Goal: Navigation & Orientation: Find specific page/section

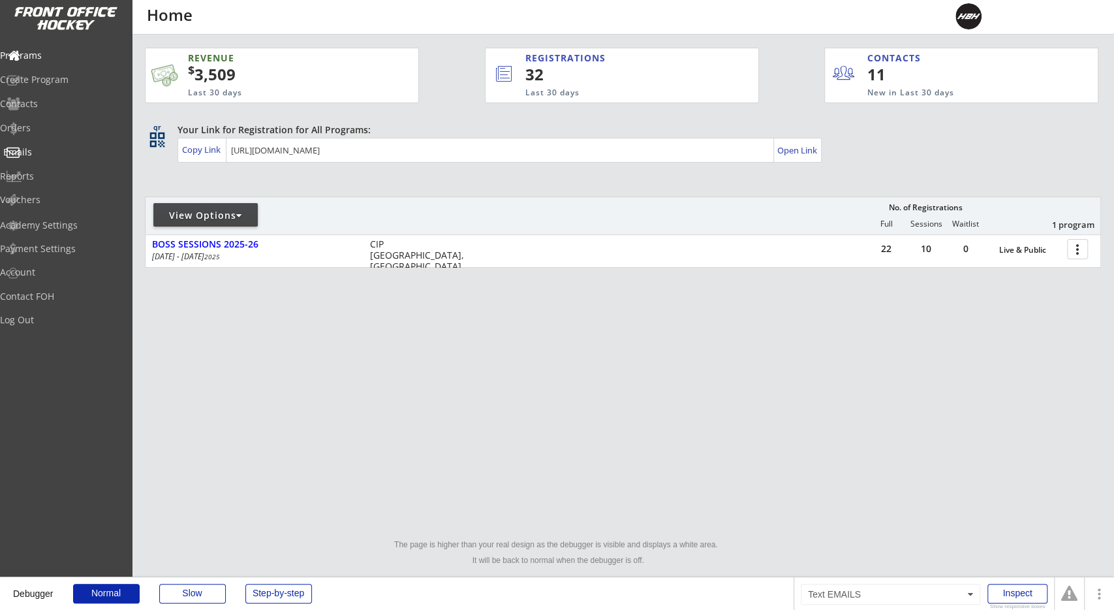
click at [55, 153] on div "Emails" at bounding box center [62, 152] width 118 height 9
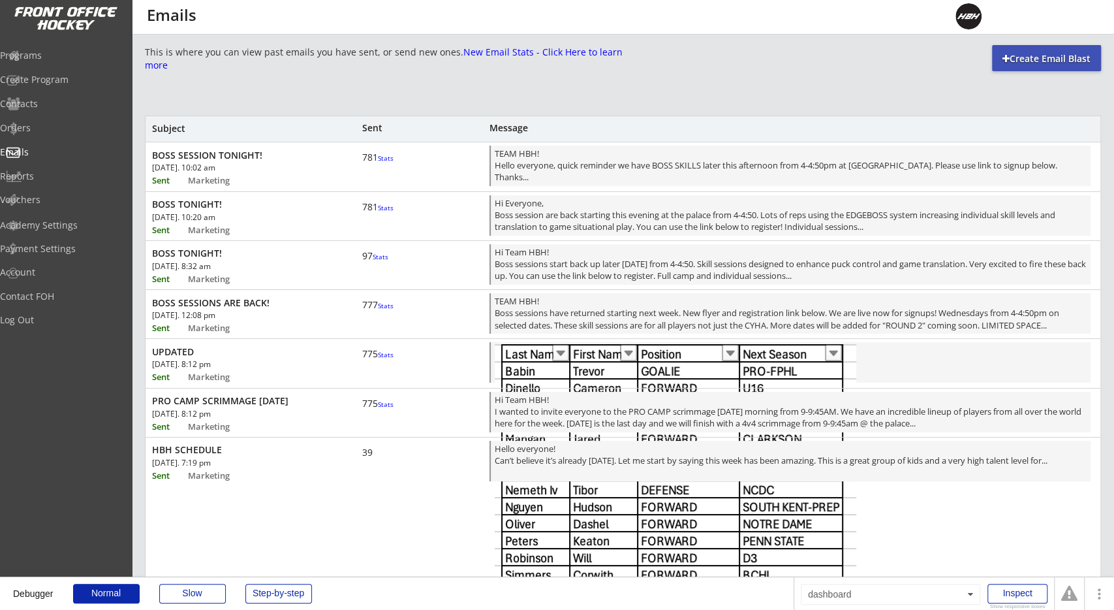
click at [140, 187] on div "This is where you can view past emails you have sent, or send new ones. New Ema…" at bounding box center [623, 475] width 983 height 861
click at [378, 163] on font "Stats" at bounding box center [386, 157] width 16 height 9
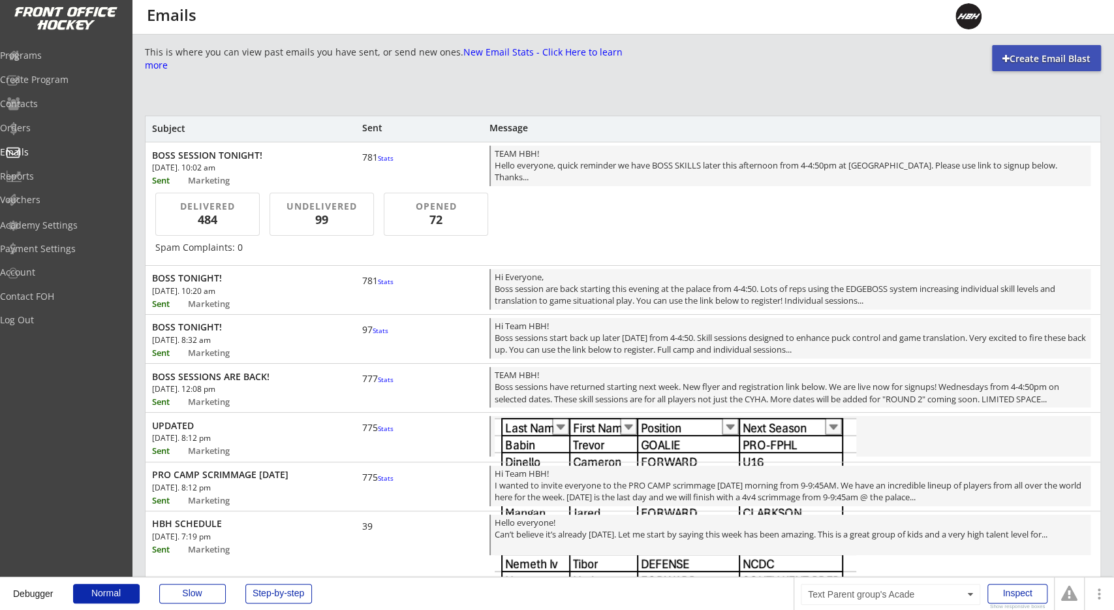
click at [378, 163] on font "Stats" at bounding box center [386, 157] width 16 height 9
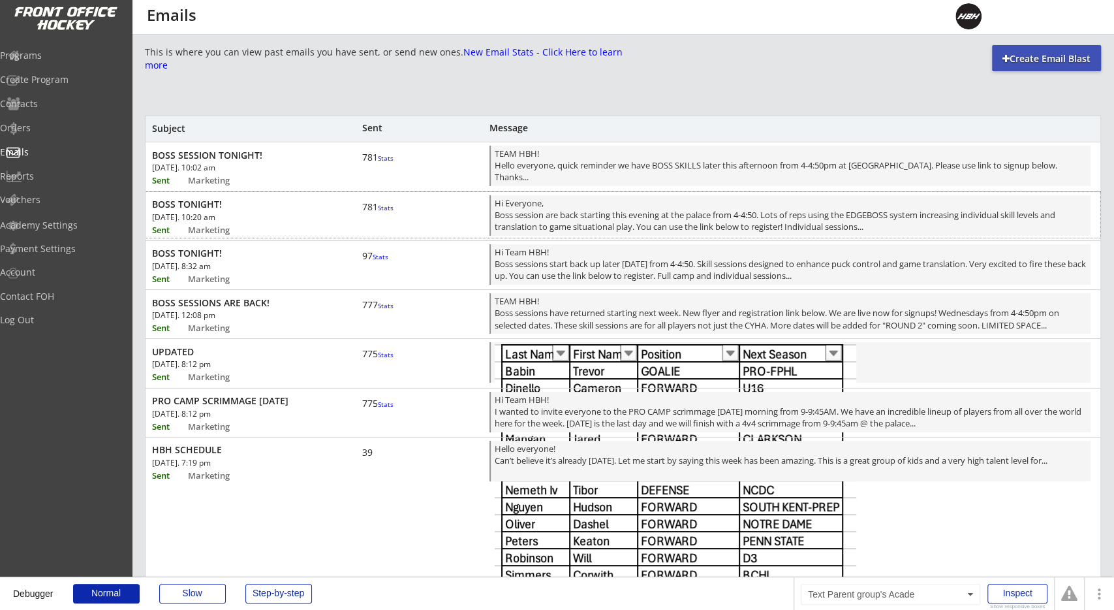
click at [378, 212] on font "Stats" at bounding box center [386, 207] width 16 height 9
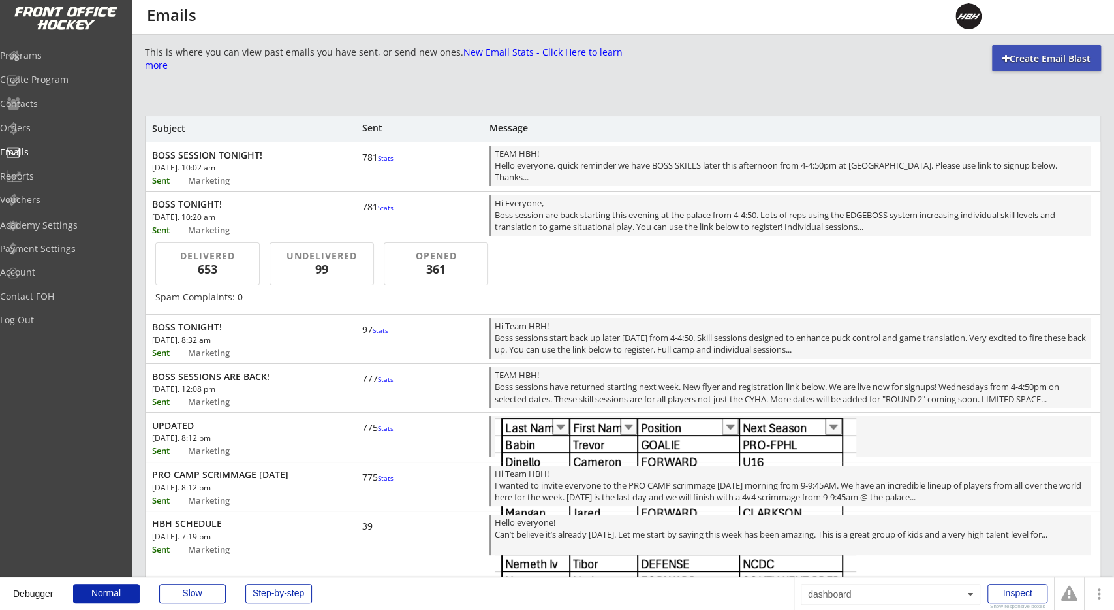
click at [378, 212] on font "Stats" at bounding box center [386, 207] width 16 height 9
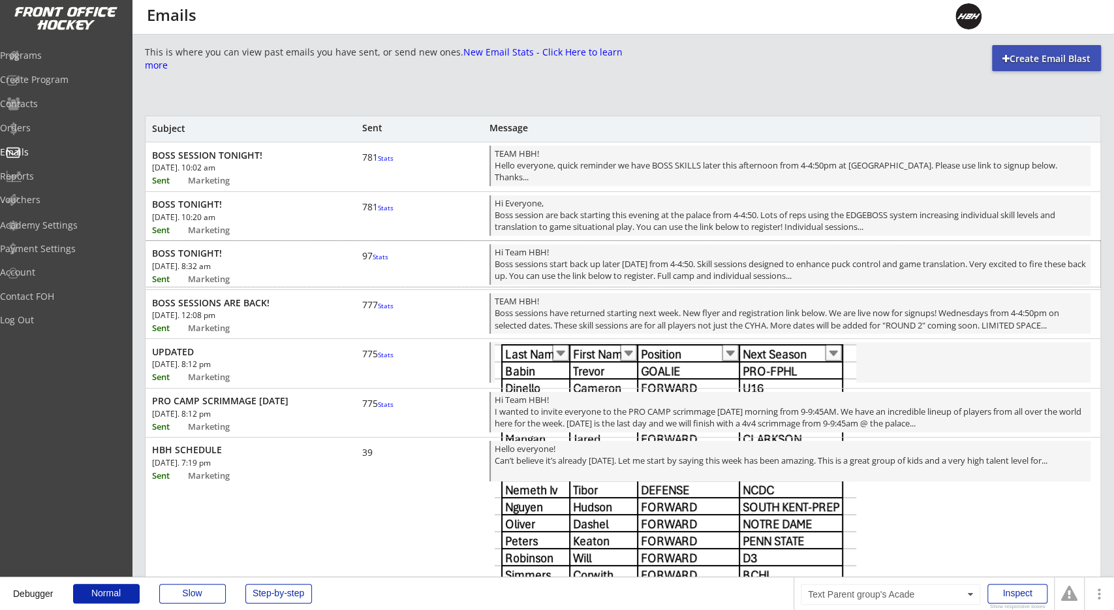
click at [373, 261] on font "Stats" at bounding box center [381, 256] width 16 height 9
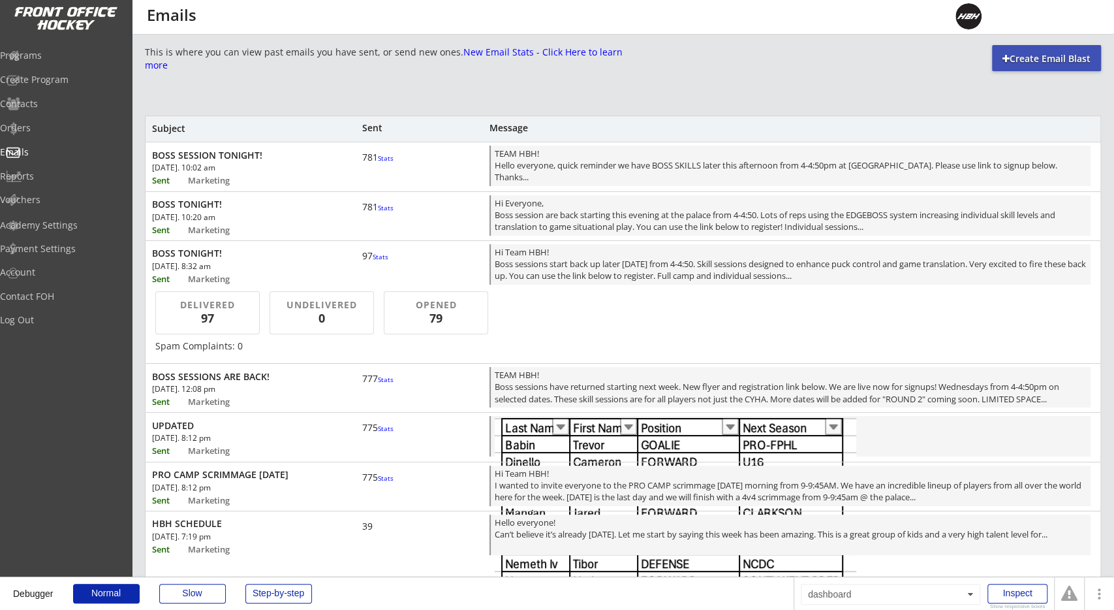
click at [373, 261] on font "Stats" at bounding box center [381, 256] width 16 height 9
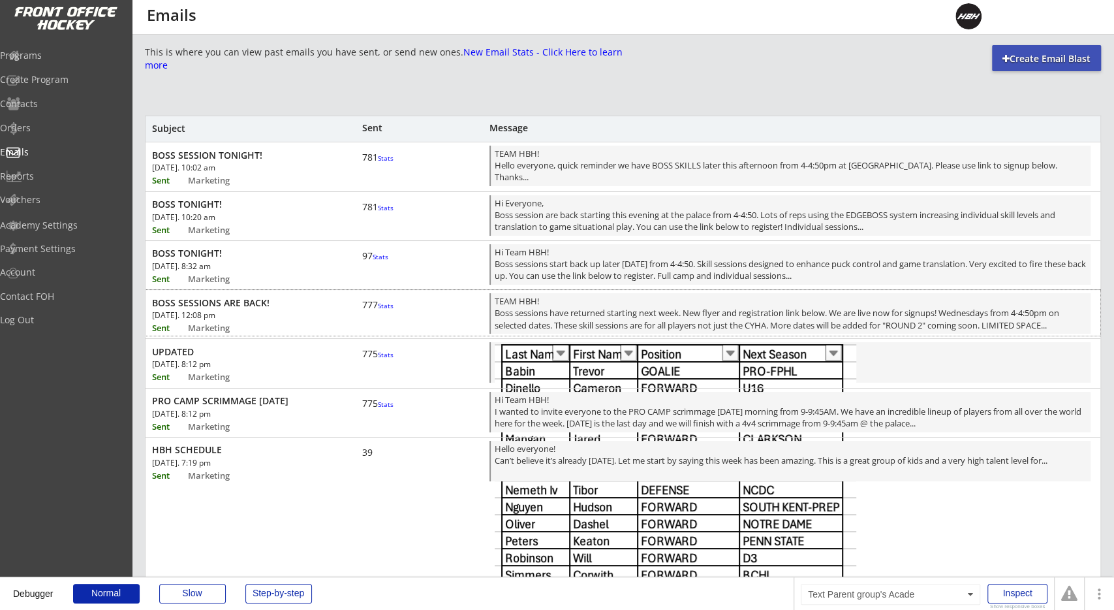
click at [378, 310] on font "Stats" at bounding box center [386, 305] width 16 height 9
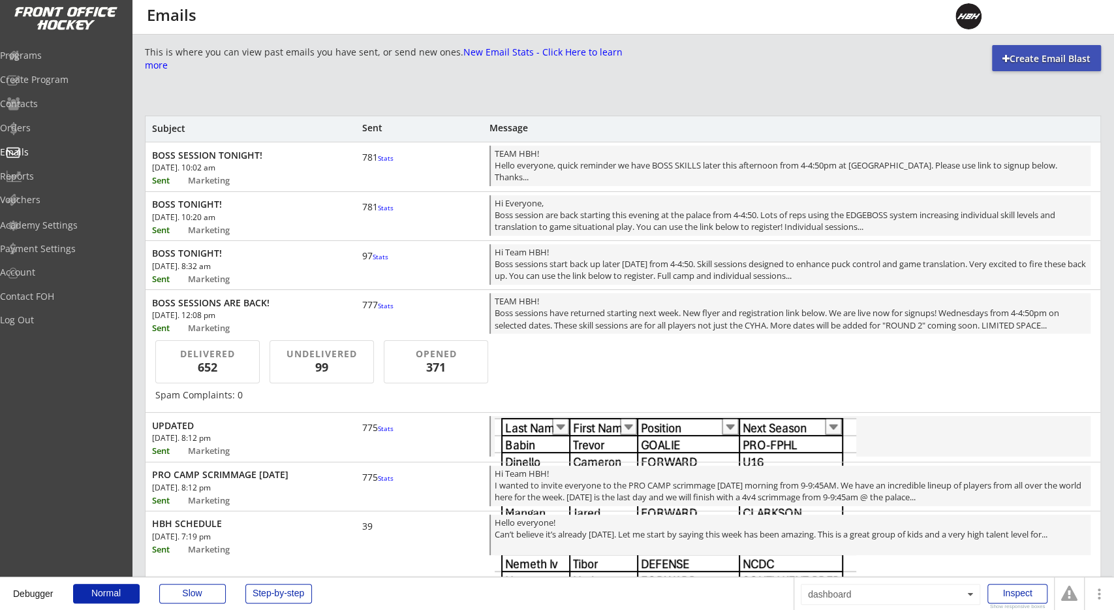
click at [378, 310] on font "Stats" at bounding box center [386, 305] width 16 height 9
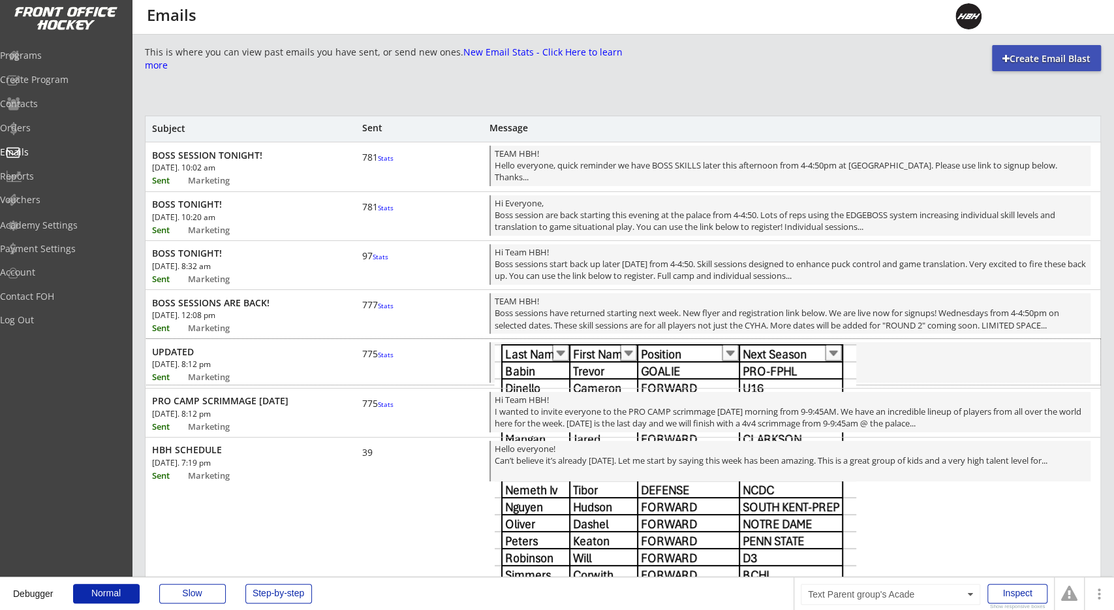
click at [377, 360] on div "775 Stats" at bounding box center [381, 354] width 39 height 12
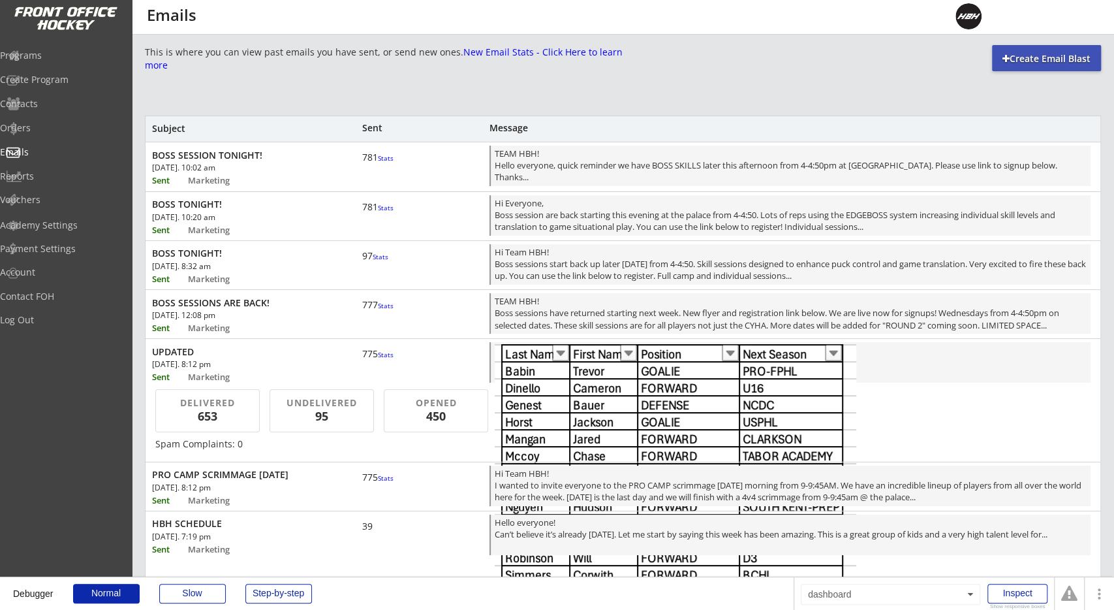
click at [377, 360] on div "775 Stats" at bounding box center [381, 354] width 39 height 12
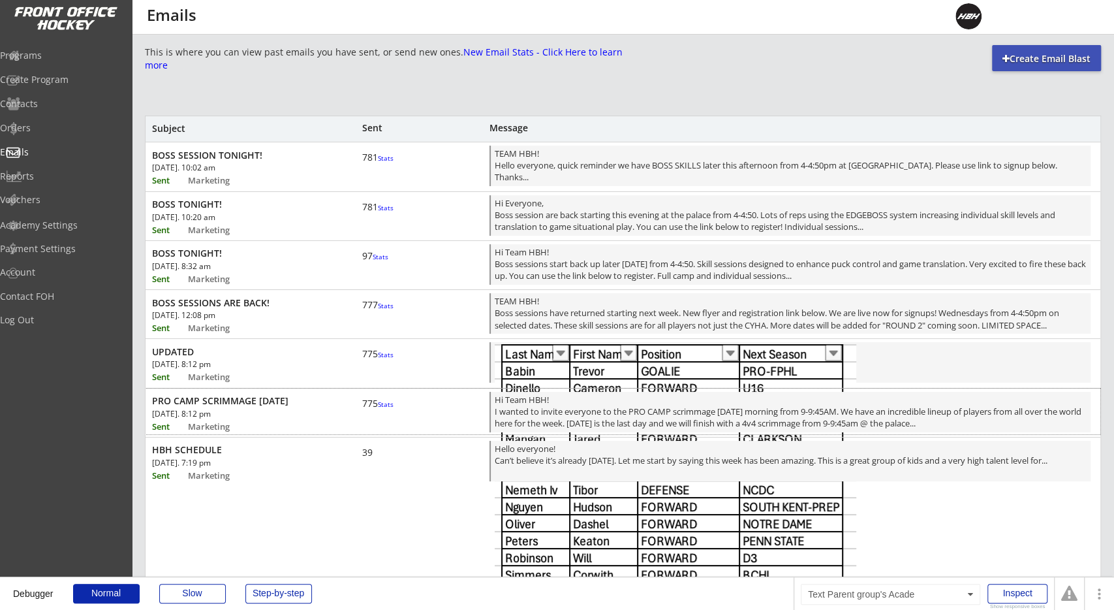
click at [380, 409] on div "775 Stats" at bounding box center [381, 404] width 39 height 12
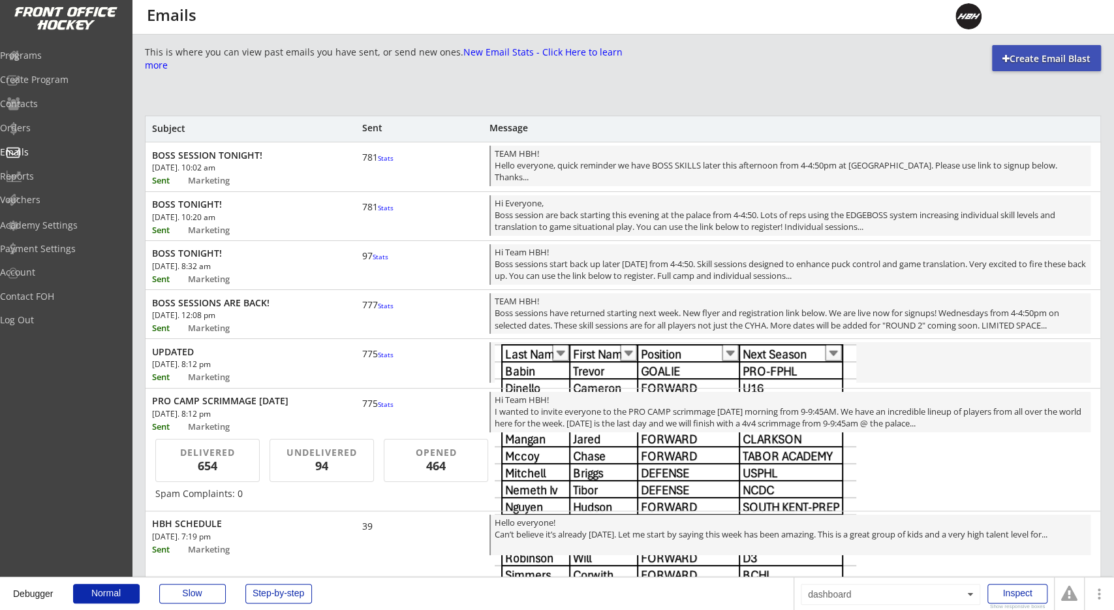
click at [380, 409] on div "775 Stats" at bounding box center [381, 404] width 39 height 12
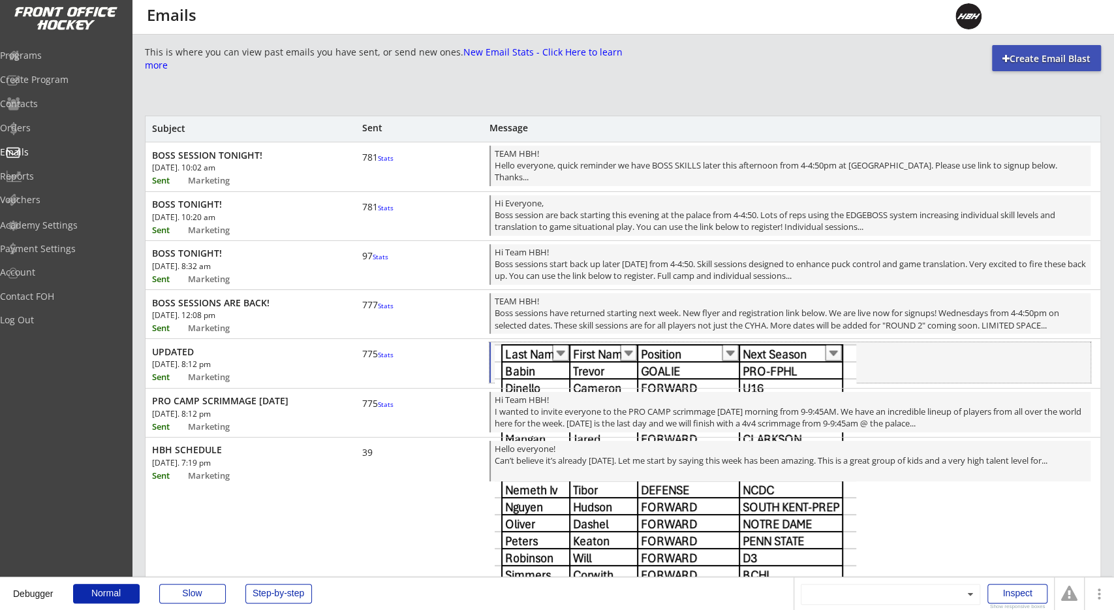
click at [553, 363] on img at bounding box center [676, 550] width 362 height 413
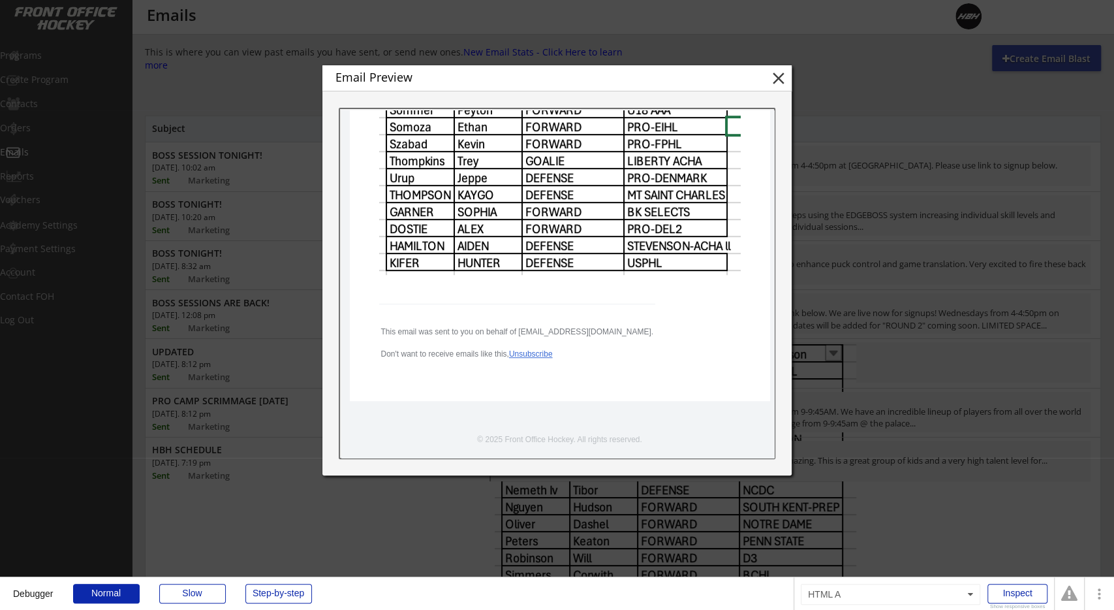
scroll to position [475, 0]
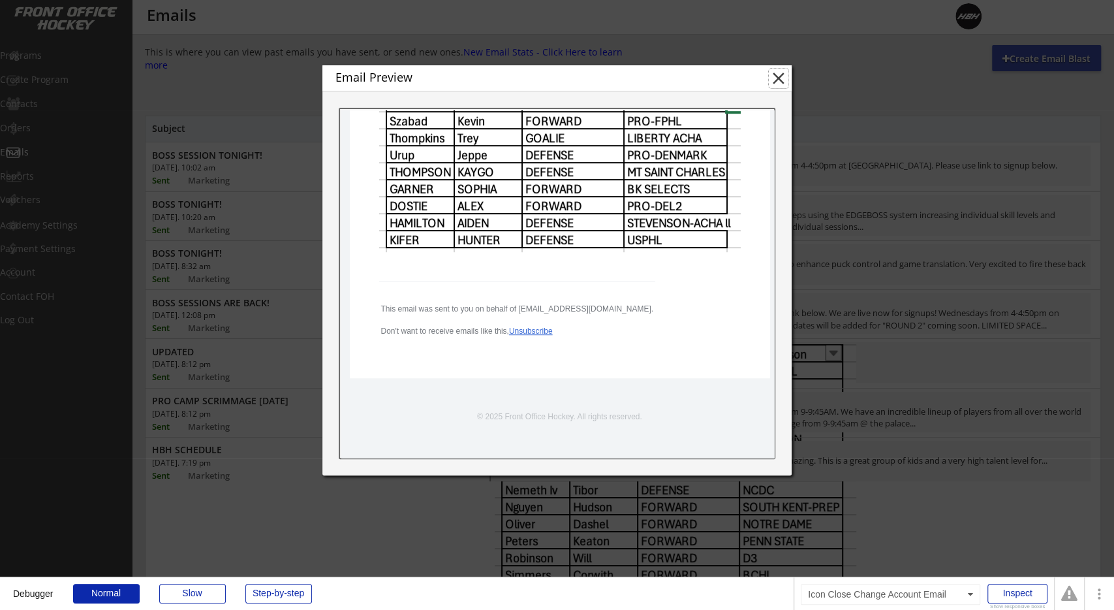
click at [774, 82] on button "close" at bounding box center [779, 79] width 20 height 20
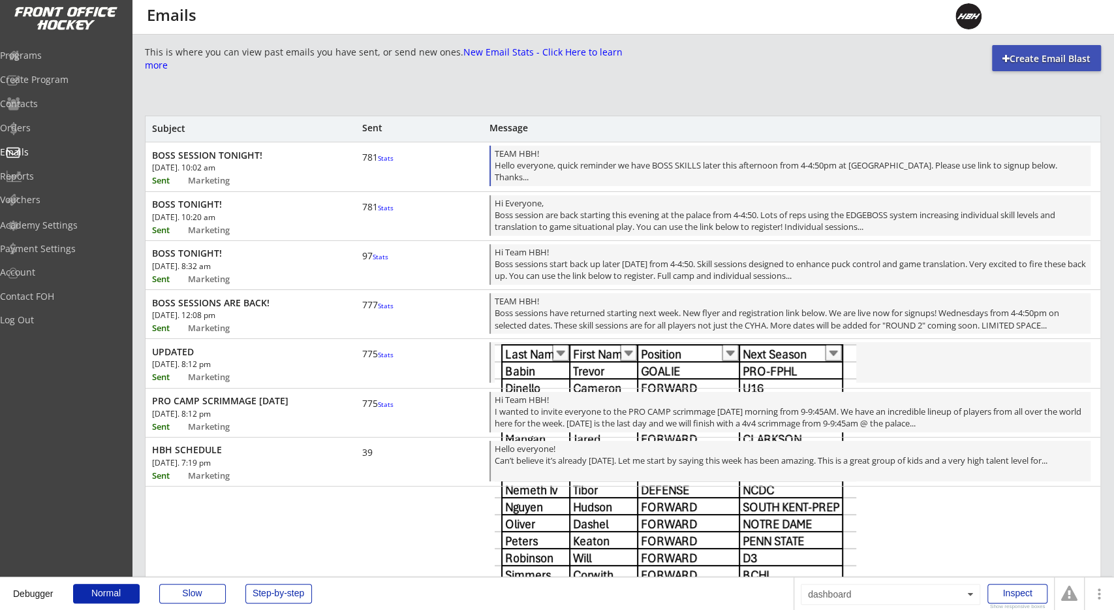
click at [704, 172] on div "TEAM HBH! Hello everyone, quick reminder we have BOSS SKILLS later this afterno…" at bounding box center [791, 167] width 592 height 39
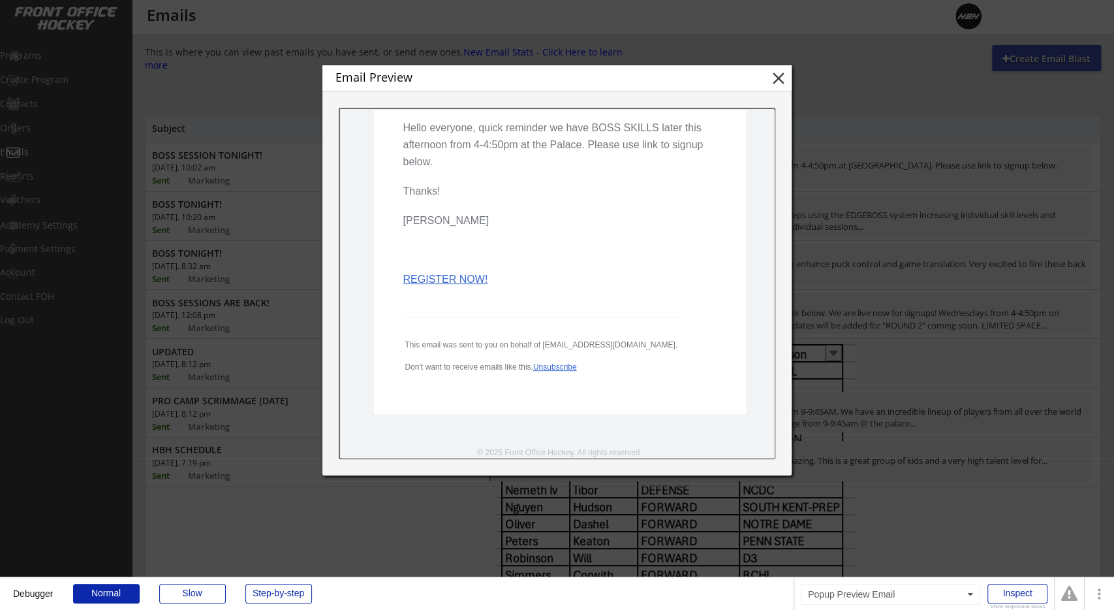
scroll to position [228, 0]
click at [466, 277] on link "REGISTER NOW!" at bounding box center [445, 275] width 85 height 11
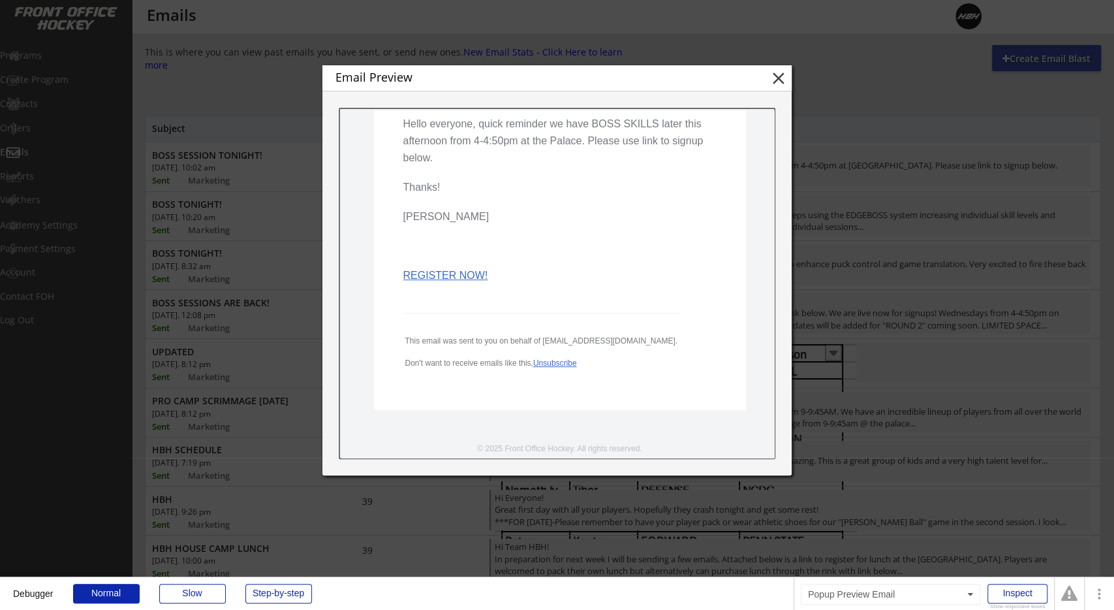
click at [214, 174] on div at bounding box center [557, 305] width 1114 height 610
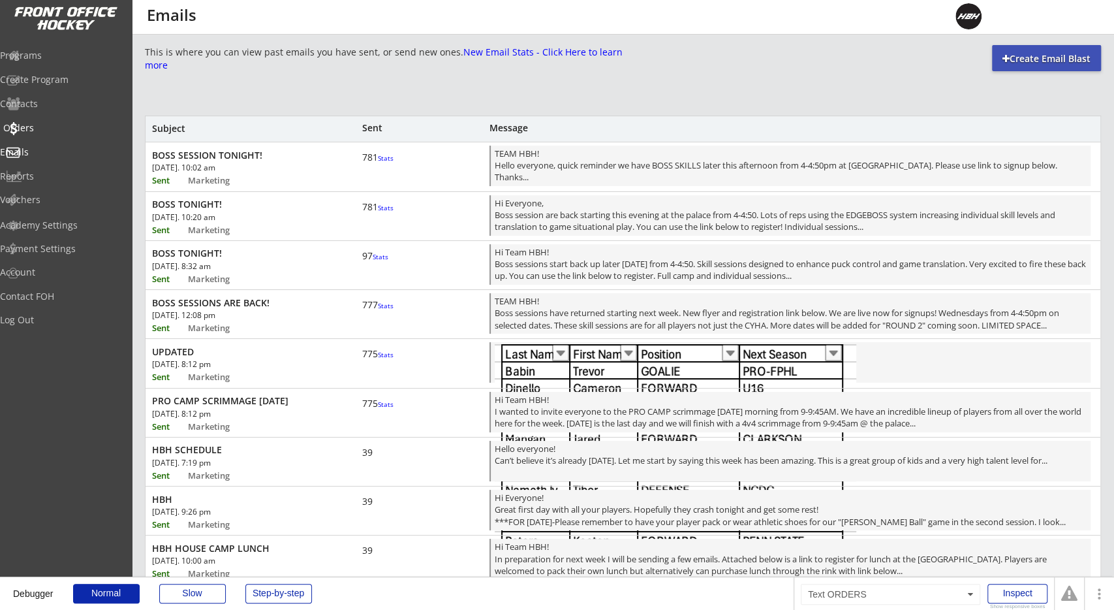
click at [69, 137] on div "Orders" at bounding box center [62, 129] width 124 height 23
